Goal: Task Accomplishment & Management: Complete application form

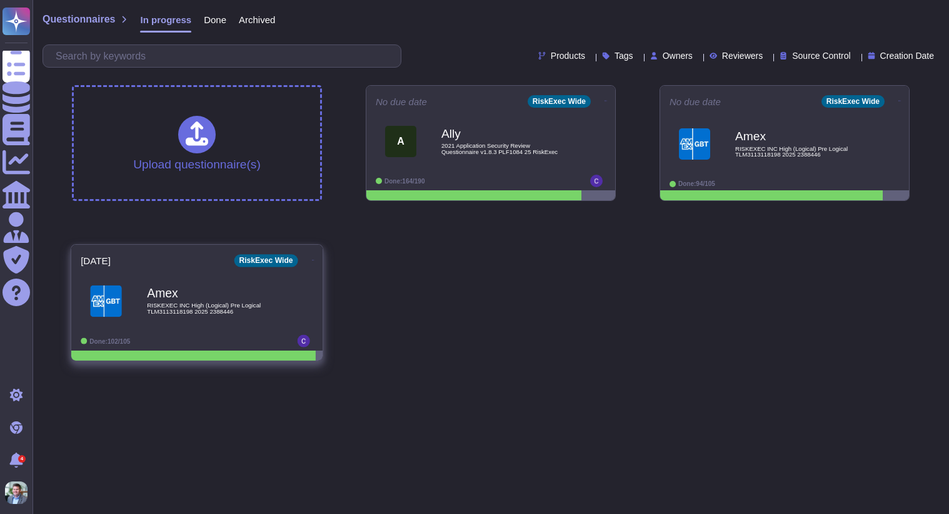
click at [223, 302] on span "RISKEXEC INC High (Logical) Pre Logical TLM3113118198 2025 2388446" at bounding box center [210, 308] width 126 height 12
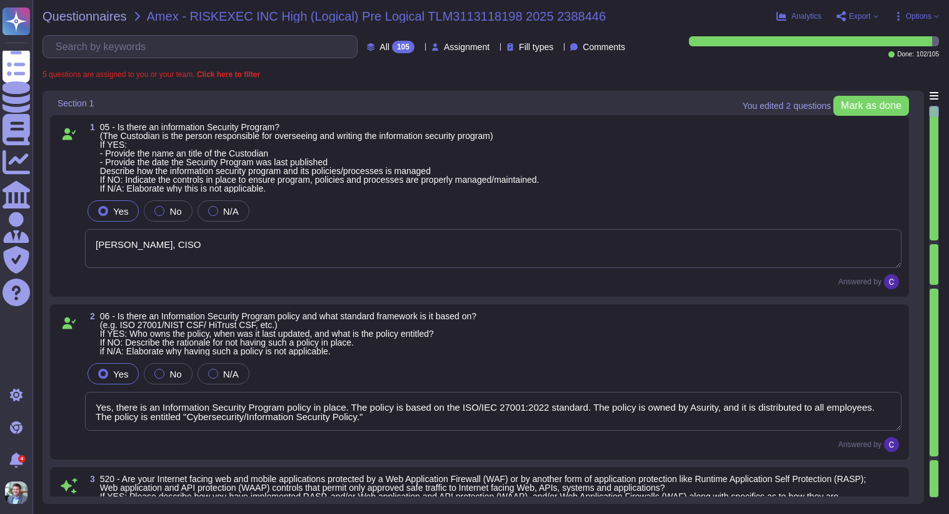
type textarea "Scott Sykes, CISO"
type textarea "Yes, there is an Information Security Program policy in place. The policy is ba…"
type textarea "Yes, our Internet-facing web applications are protected by Web Application Fire…"
type textarea "Yes, there is a Data Governance and Classification Policy in place at RiskExec.…"
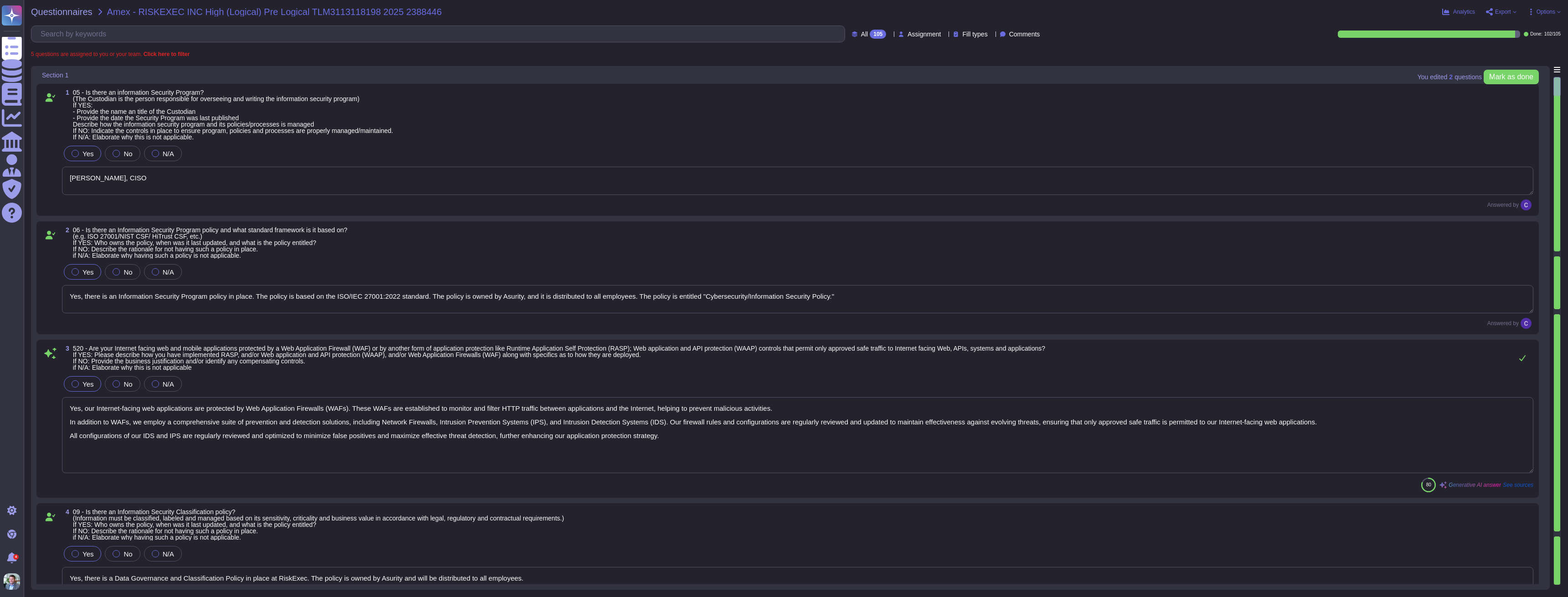
type textarea "Yes, our organization has a Security Incident Management policy, which is outli…"
type textarea "Yes, there is an Access Control Policy in place. - The policy is entitled "Acce…"
click at [691, 35] on span "Assignment" at bounding box center [924, 34] width 34 height 7
click at [691, 58] on span "Assigned to me" at bounding box center [914, 55] width 47 height 8
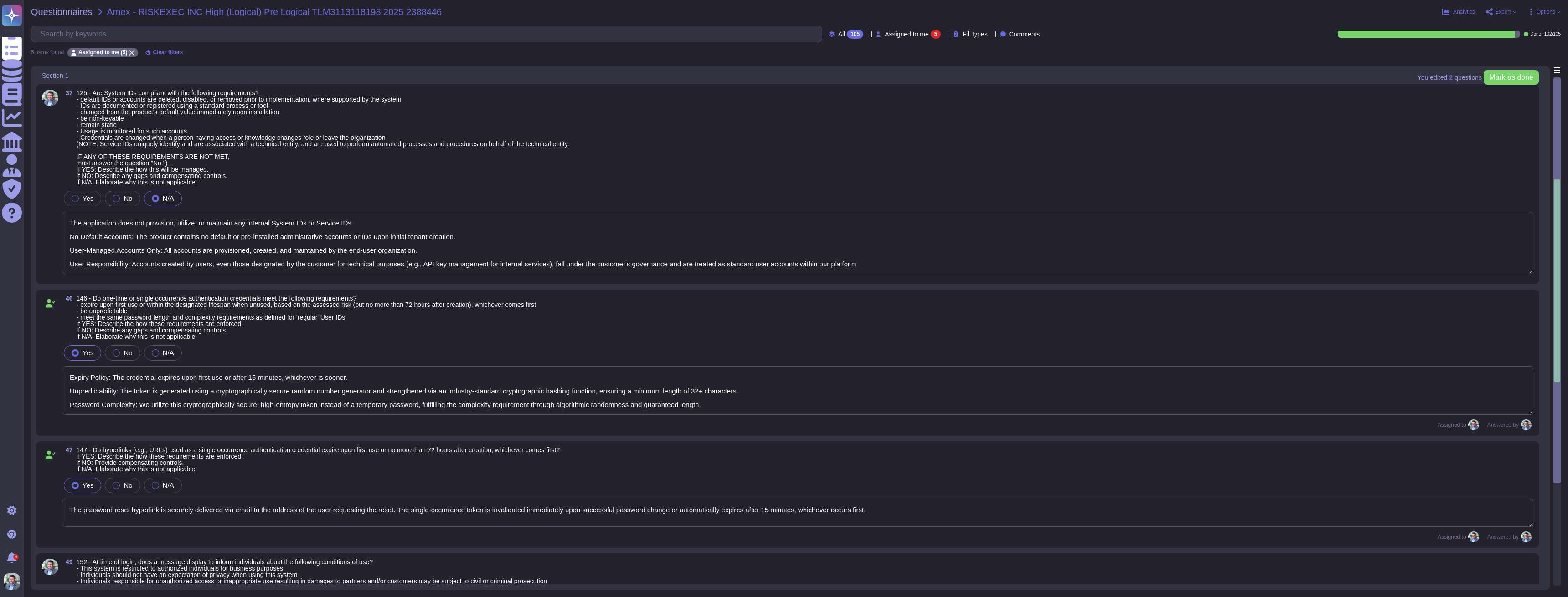
type textarea "The application does not provision, utilize, or maintain any internal System ID…"
type textarea "Expiry Policy: The credential expires upon first use or after 15 minutes, which…"
type textarea "The password reset hyperlink is securely delivered via email to the address of …"
type textarea "We do not display a system-level warning banner or message upon login. As this …"
type textarea "We do not support system-to-system sessions"
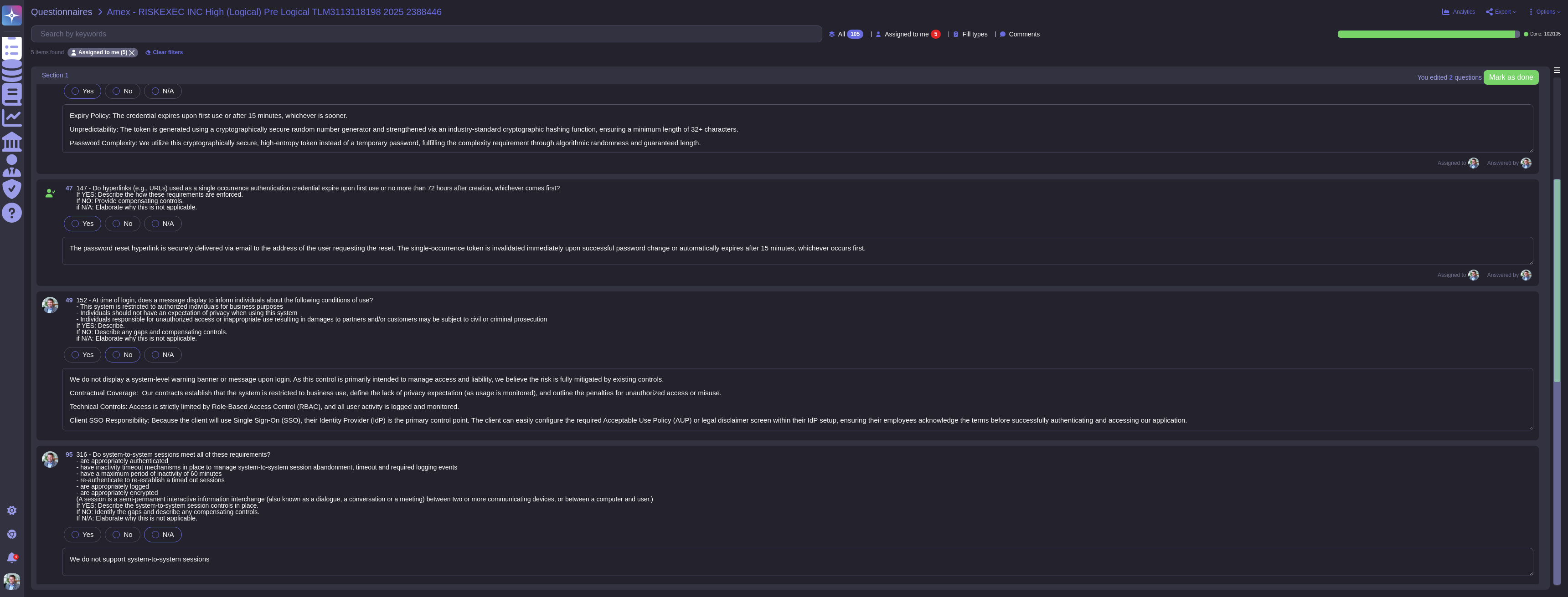
scroll to position [264, 0]
click at [101, 373] on textarea "We do not display a system-level warning banner or message upon login. As this …" at bounding box center [797, 398] width 1471 height 63
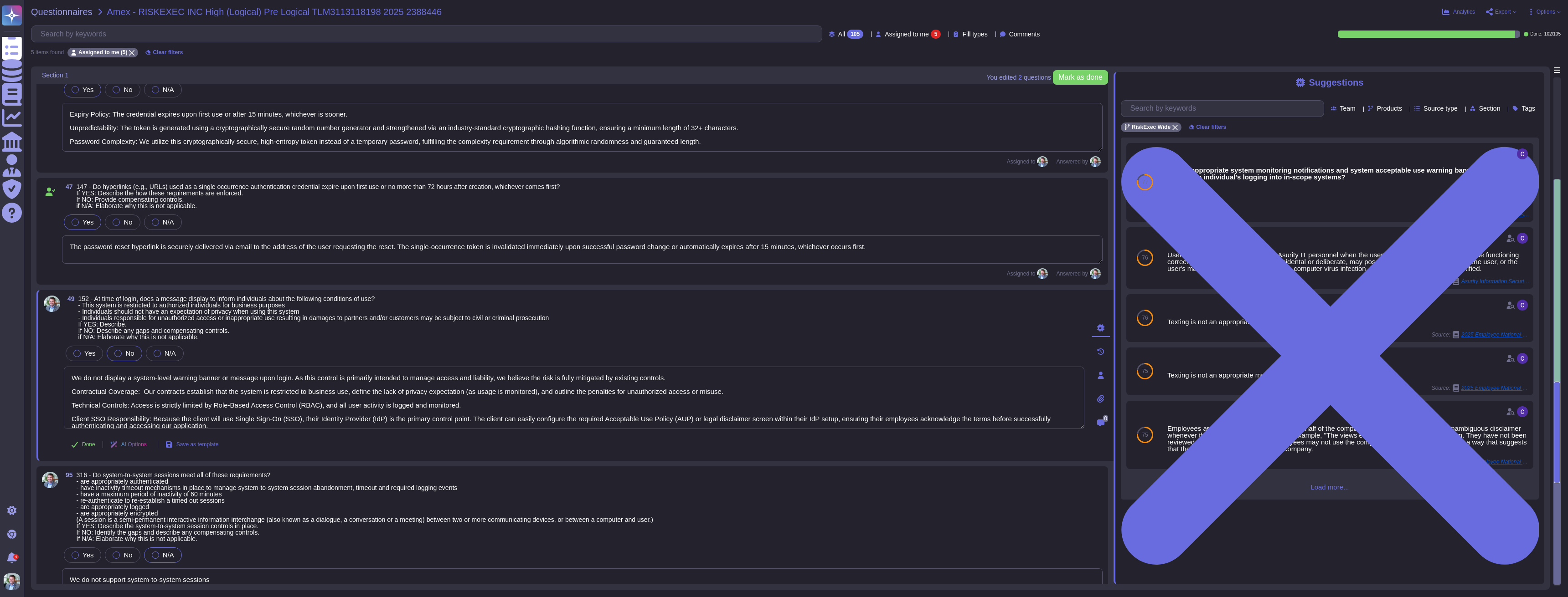
drag, startPoint x: 82, startPoint y: 446, endPoint x: 182, endPoint y: 392, distance: 113.6
click at [82, 373] on span "Done" at bounding box center [89, 445] width 13 height 6
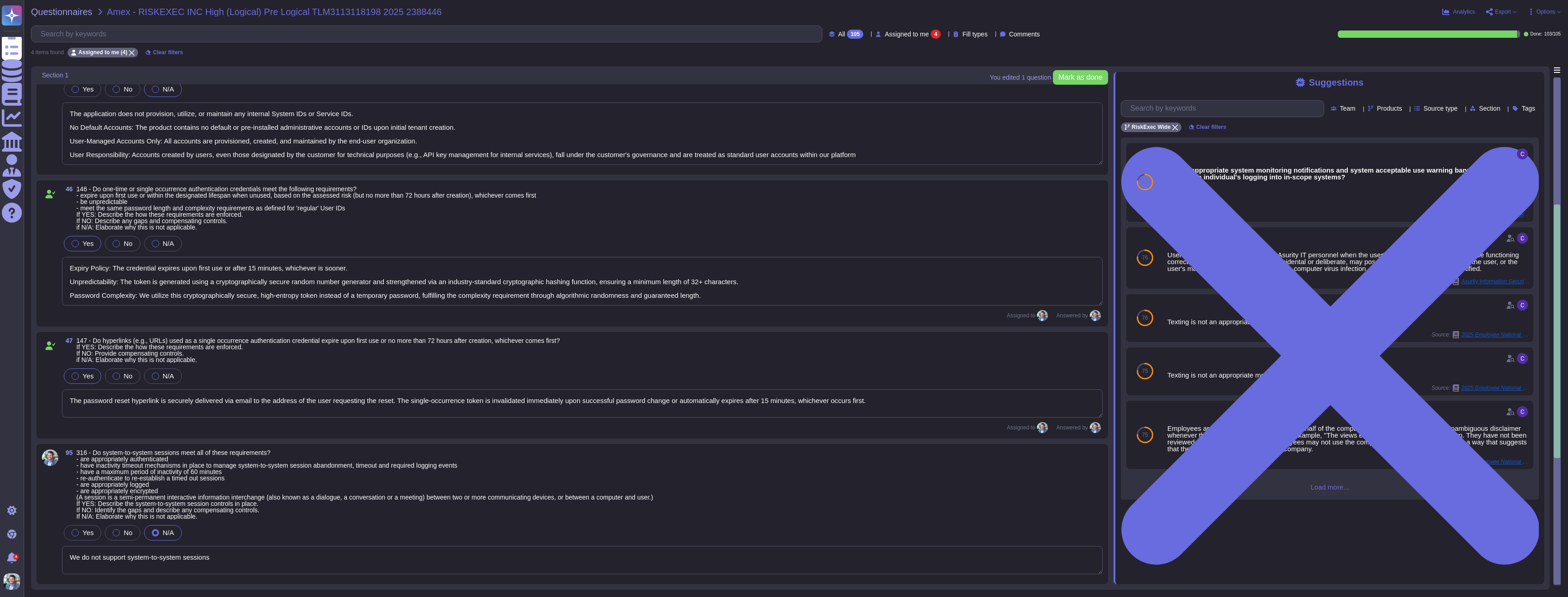
type textarea "We do not support system-to-system sessions"
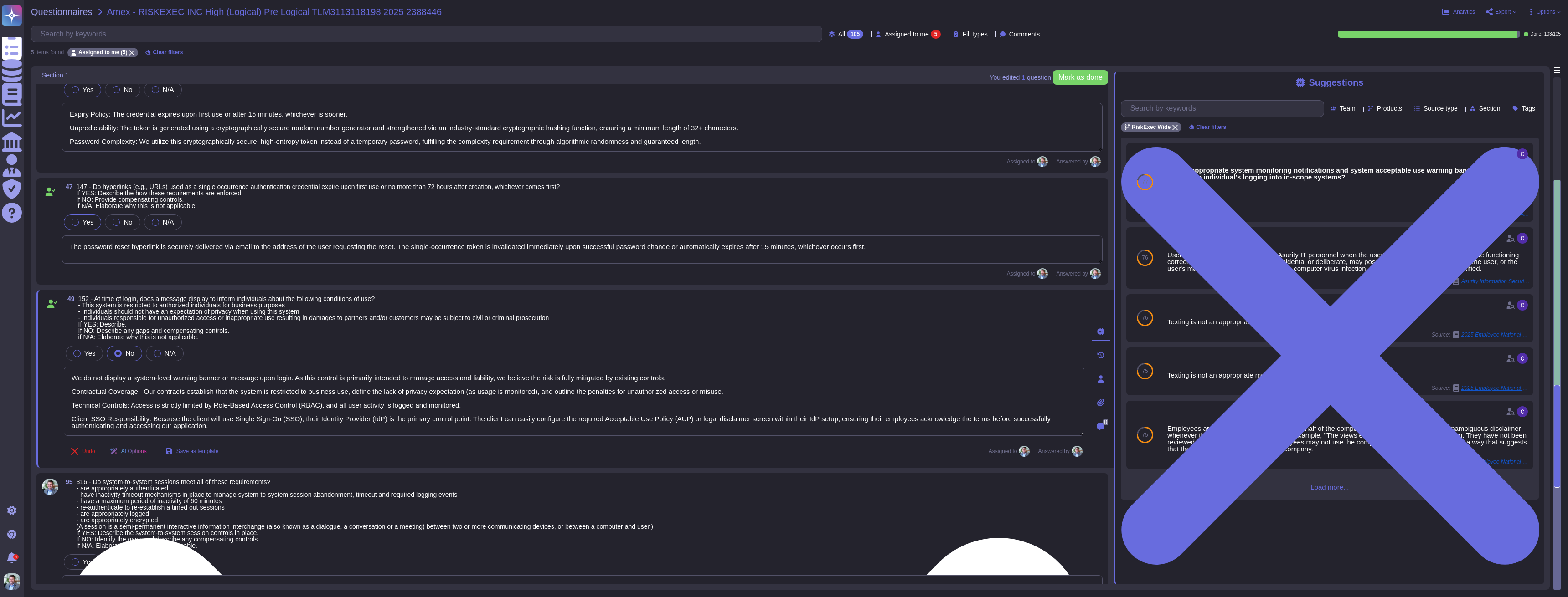
type textarea "We do not support system-to-system sessions"
click at [246, 373] on textarea "We do not display a system-level warning banner or message upon login. As this …" at bounding box center [574, 401] width 1020 height 69
click at [162, 373] on textarea "We do not display a system-level warning banner or message upon login. As this …" at bounding box center [574, 401] width 1020 height 69
click at [160, 373] on textarea "We do not display a system-level warning banner or message upon login. As this …" at bounding box center [574, 401] width 1020 height 69
click at [160, 373] on textarea "We do not display a system-level warning banner or message upon login. As this …" at bounding box center [574, 401] width 1020 height 69
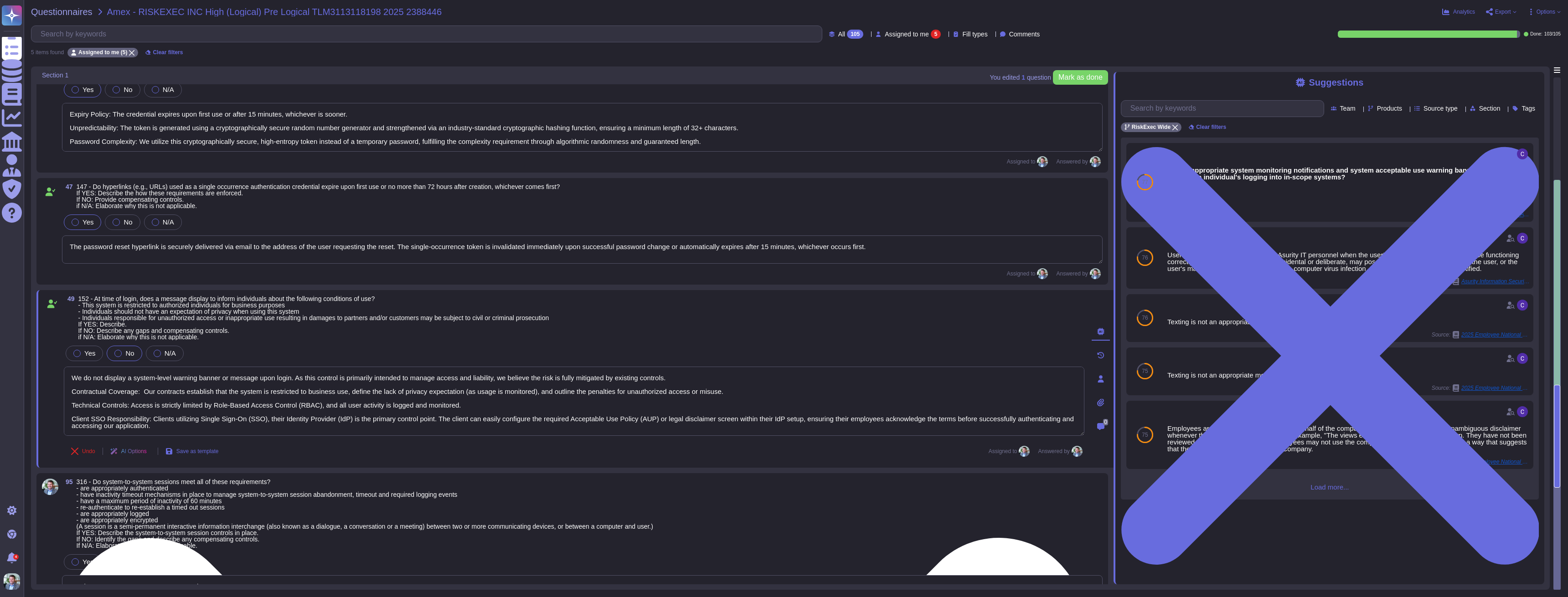
click at [149, 373] on textarea "We do not display a system-level warning banner or message upon login. As this …" at bounding box center [574, 401] width 1020 height 69
click at [473, 373] on textarea "We do not display a system-level warning banner or message upon login. As this …" at bounding box center [574, 401] width 1020 height 69
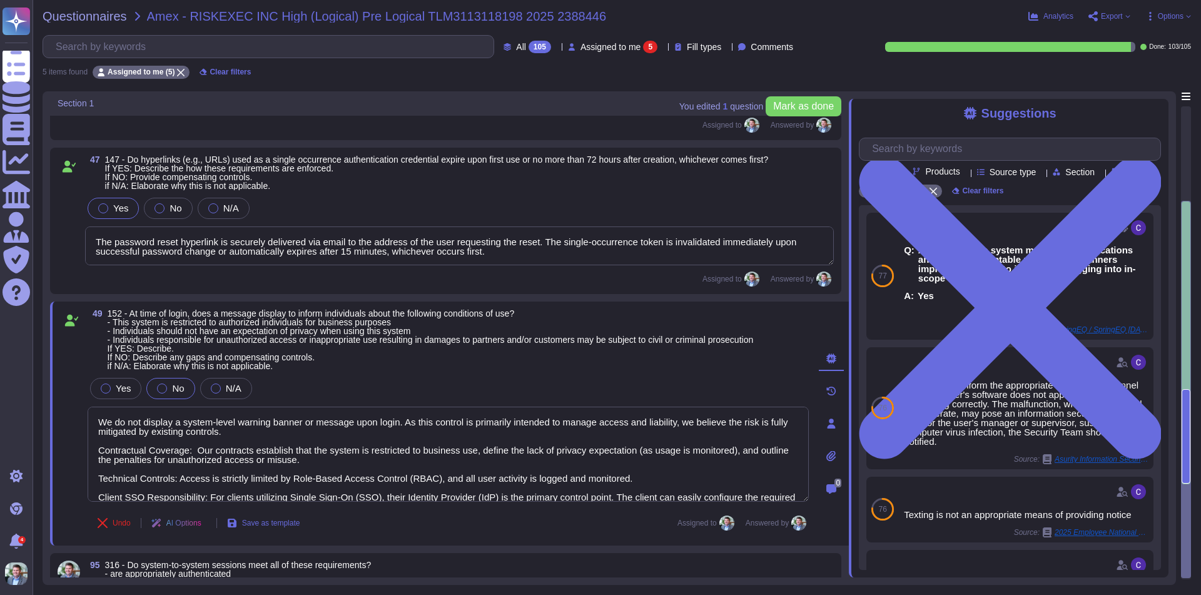
scroll to position [487, 0]
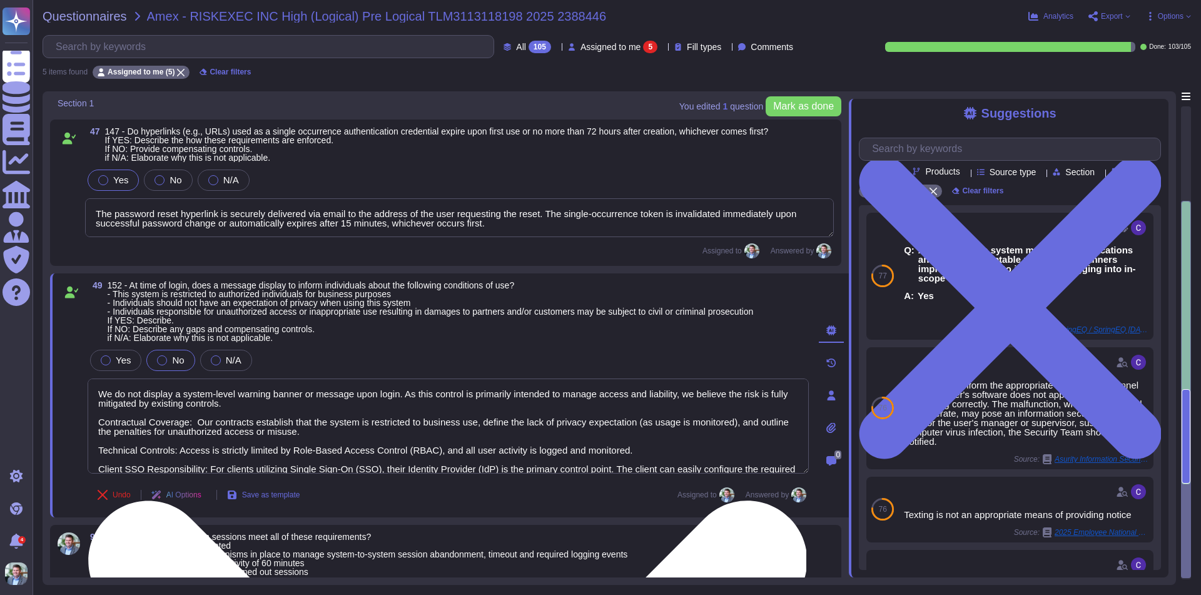
click at [232, 404] on textarea "We do not display a system-level warning banner or message upon login. As this …" at bounding box center [448, 425] width 721 height 95
drag, startPoint x: 315, startPoint y: 433, endPoint x: 194, endPoint y: 422, distance: 121.2
click at [194, 422] on textarea "We do not display a system-level warning banner or message upon login. As this …" at bounding box center [448, 425] width 721 height 95
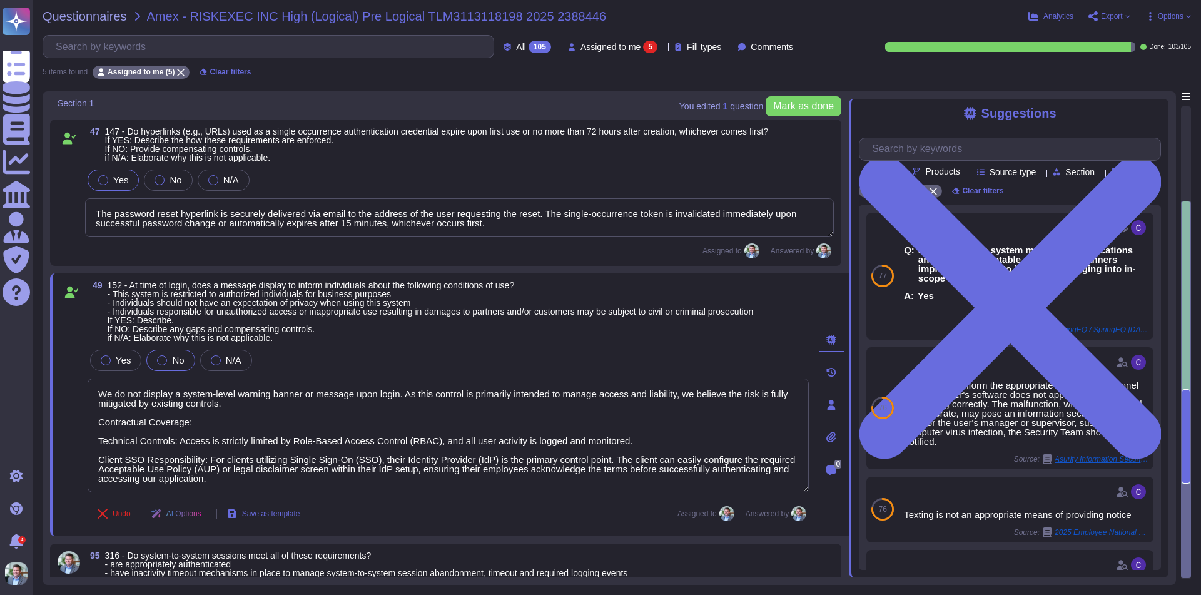
type textarea "We do not display a system-level warning banner or message upon login. As this …"
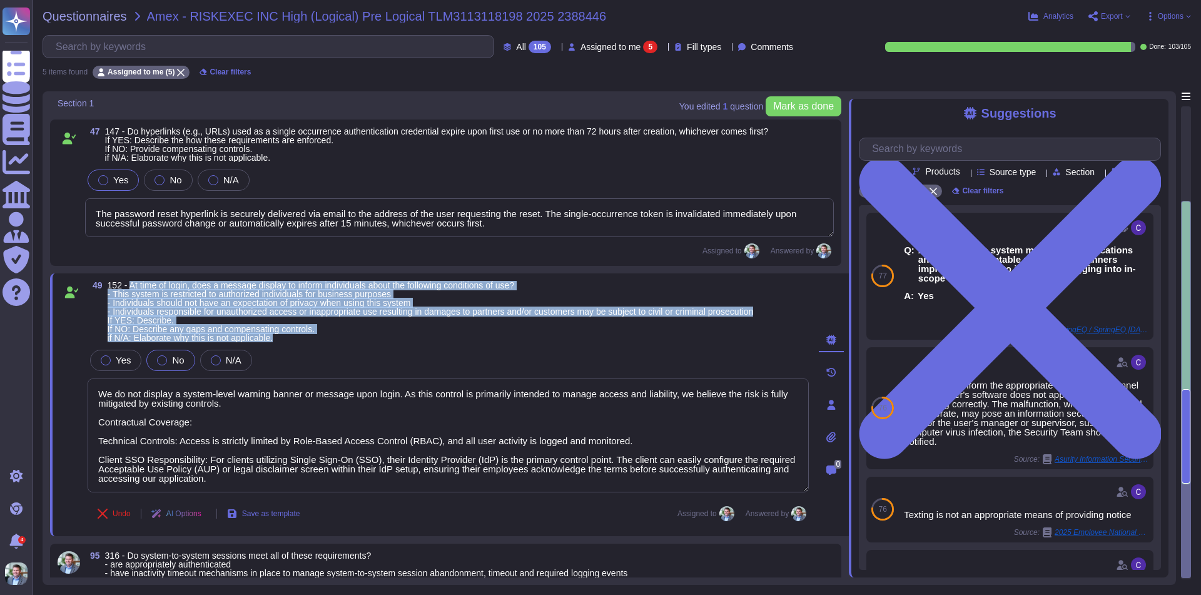
drag, startPoint x: 316, startPoint y: 338, endPoint x: 130, endPoint y: 285, distance: 193.8
click at [130, 285] on span "152 - At time of login, does a message display to inform individuals about the …" at bounding box center [431, 311] width 646 height 61
copy span "At time of login, does a message display to inform individuals about the follow…"
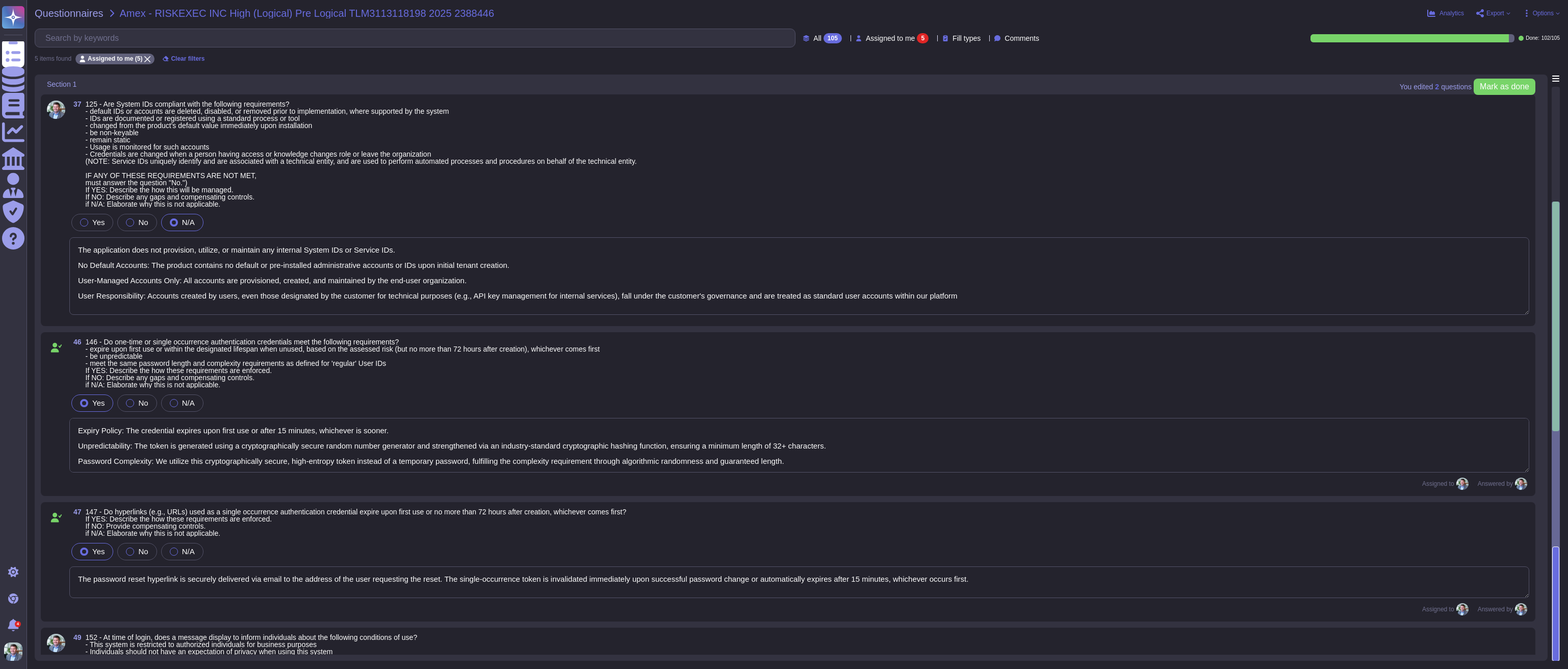
type textarea "The application does not provision, utilize, or maintain any internal System ID…"
type textarea "Expiry Policy: The credential expires upon first use or after 15 minutes, which…"
type textarea "The password reset hyperlink is securely delivered via email to the address of …"
type textarea "We do not display a system-level warning banner or message upon login. As this …"
type textarea "We do not support system-to-system sessions"
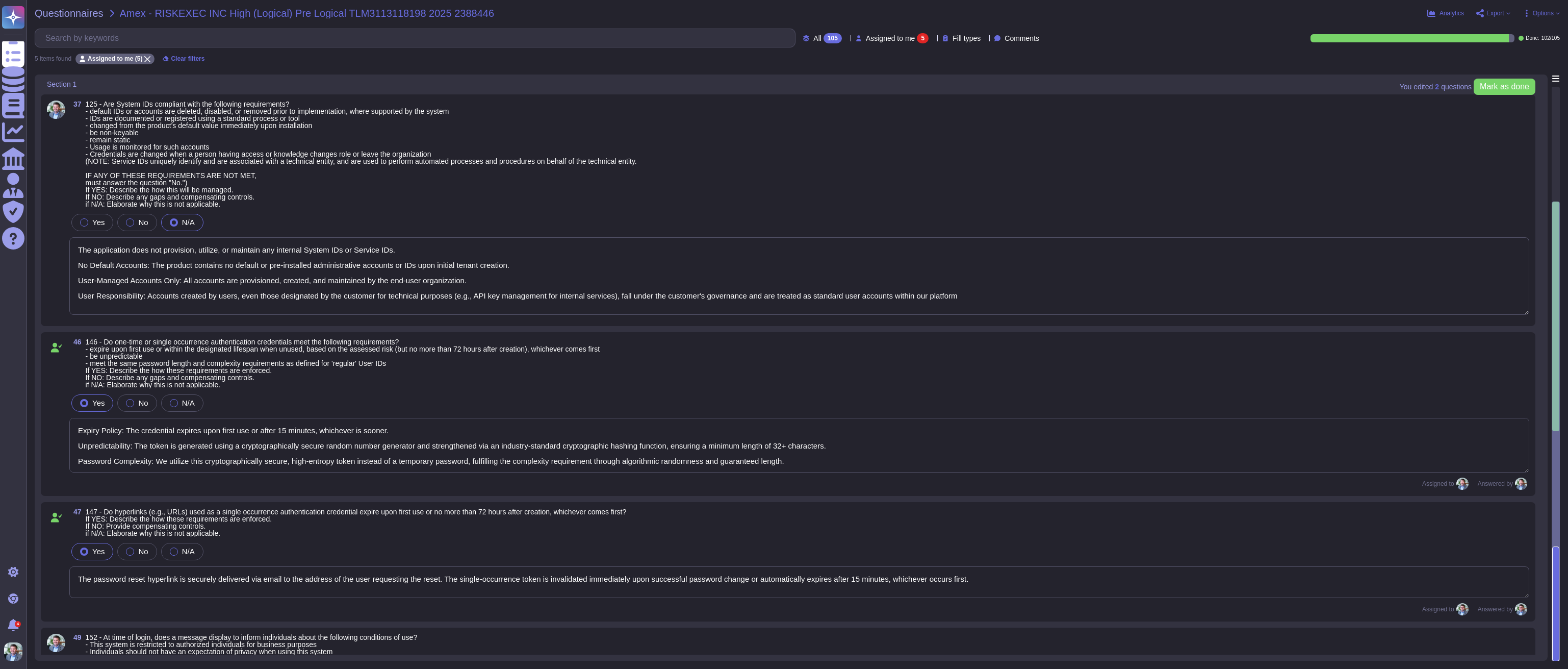
scroll to position [1, 0]
